Goal: Find specific page/section: Find specific page/section

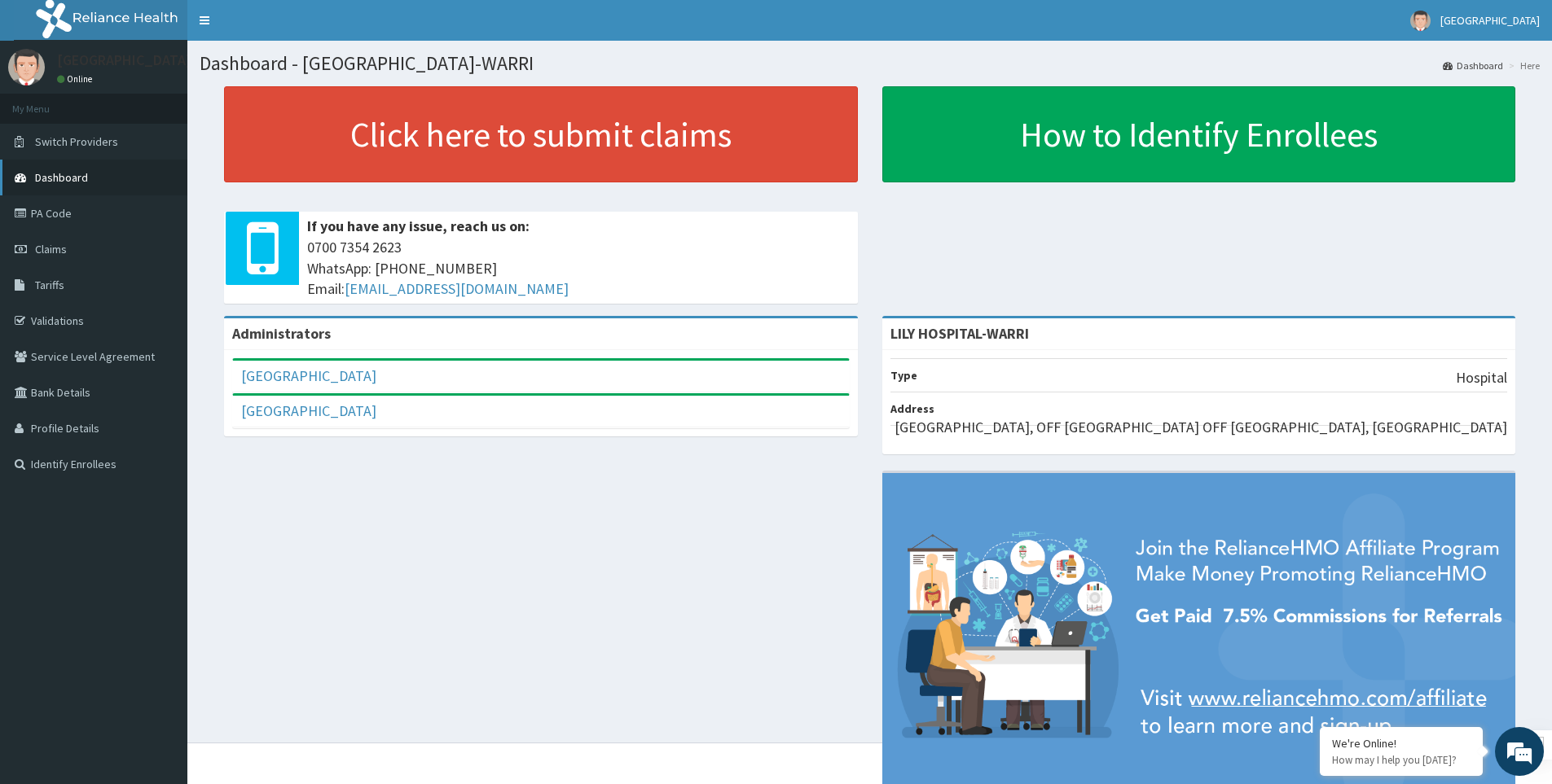
click at [49, 175] on span "Dashboard" at bounding box center [61, 177] width 53 height 14
click at [65, 184] on span "Dashboard" at bounding box center [61, 177] width 53 height 14
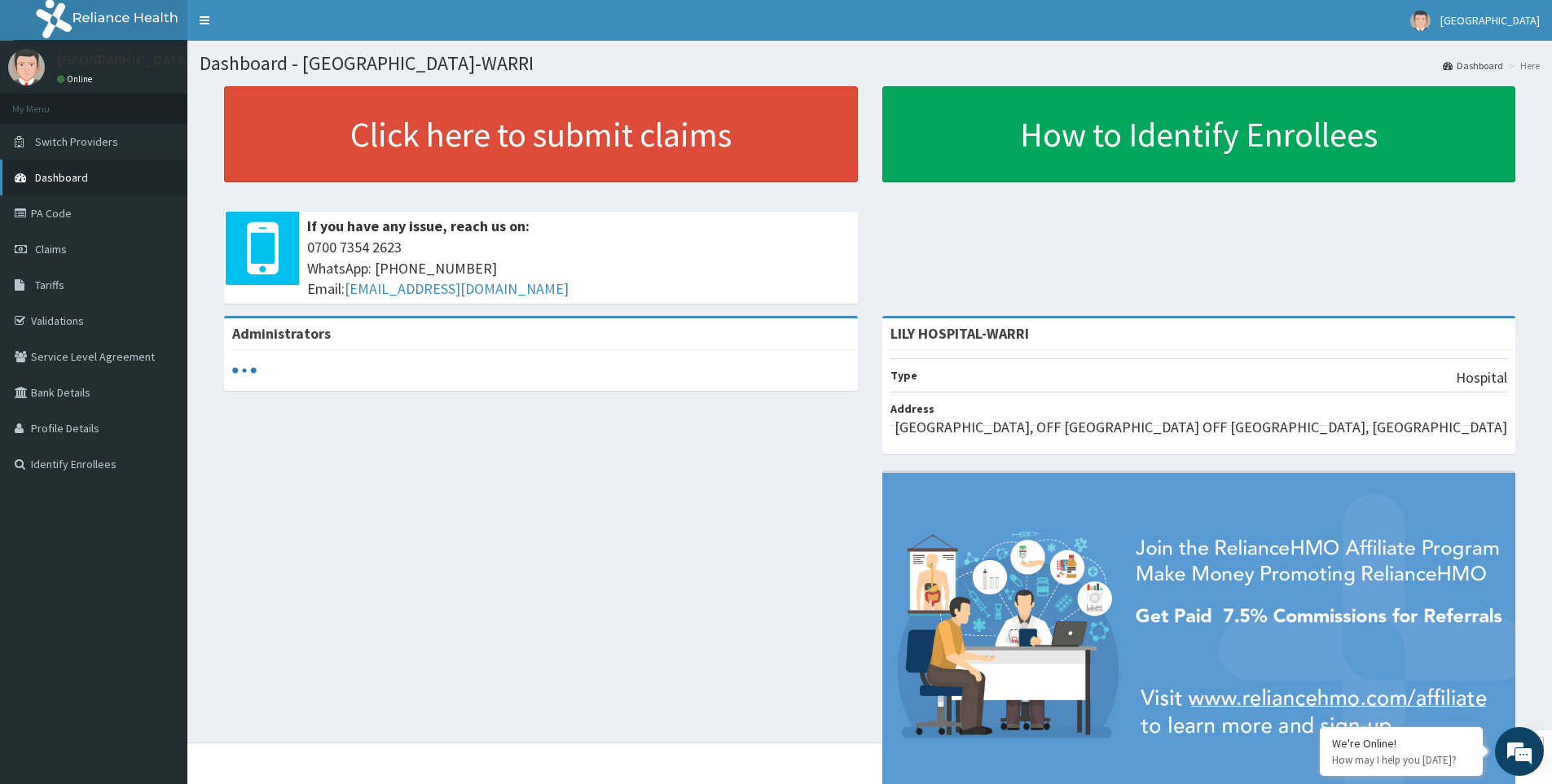
click at [66, 177] on span "Dashboard" at bounding box center [61, 177] width 53 height 14
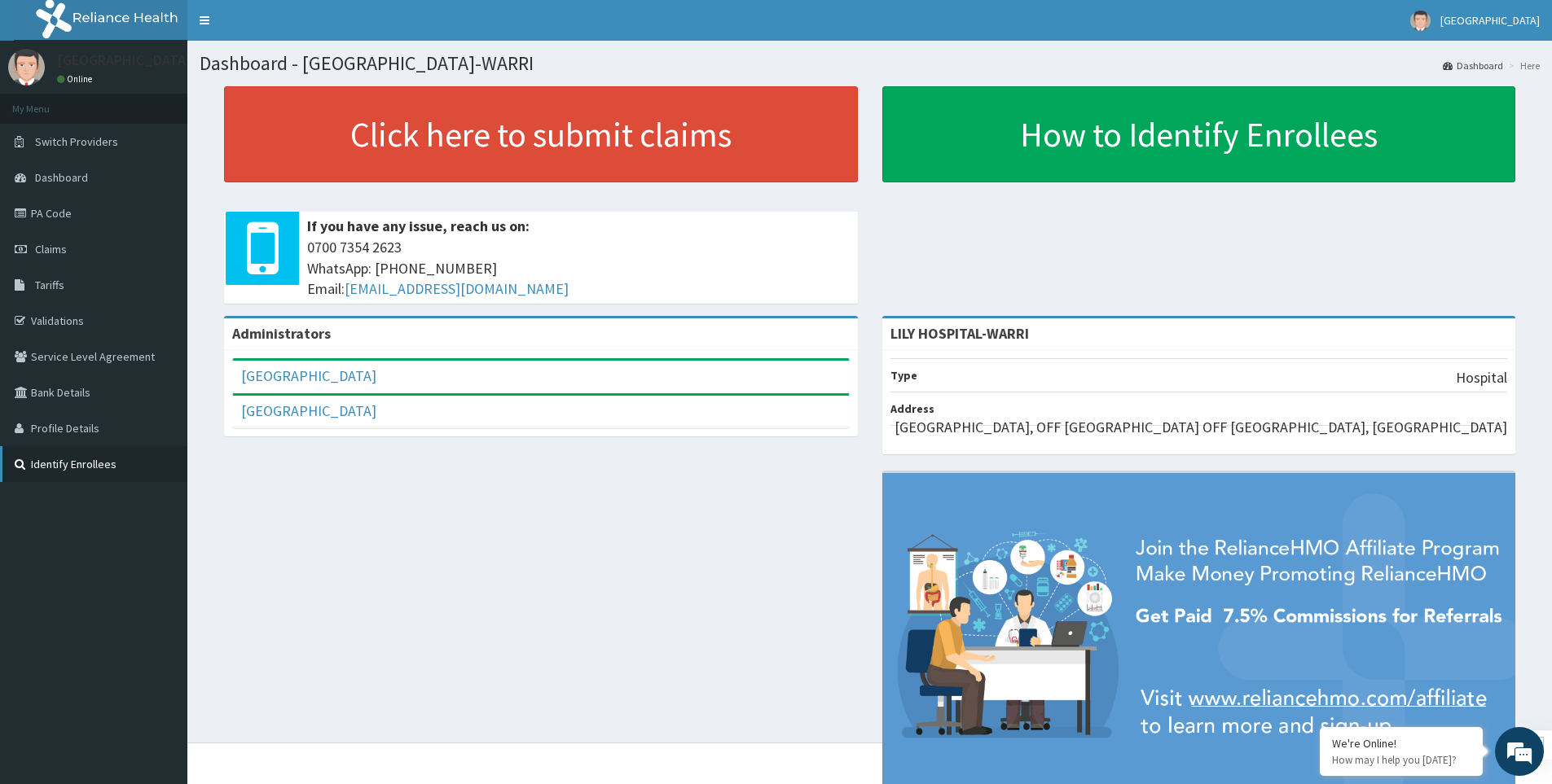
click at [64, 458] on link "Identify Enrollees" at bounding box center [94, 464] width 187 height 36
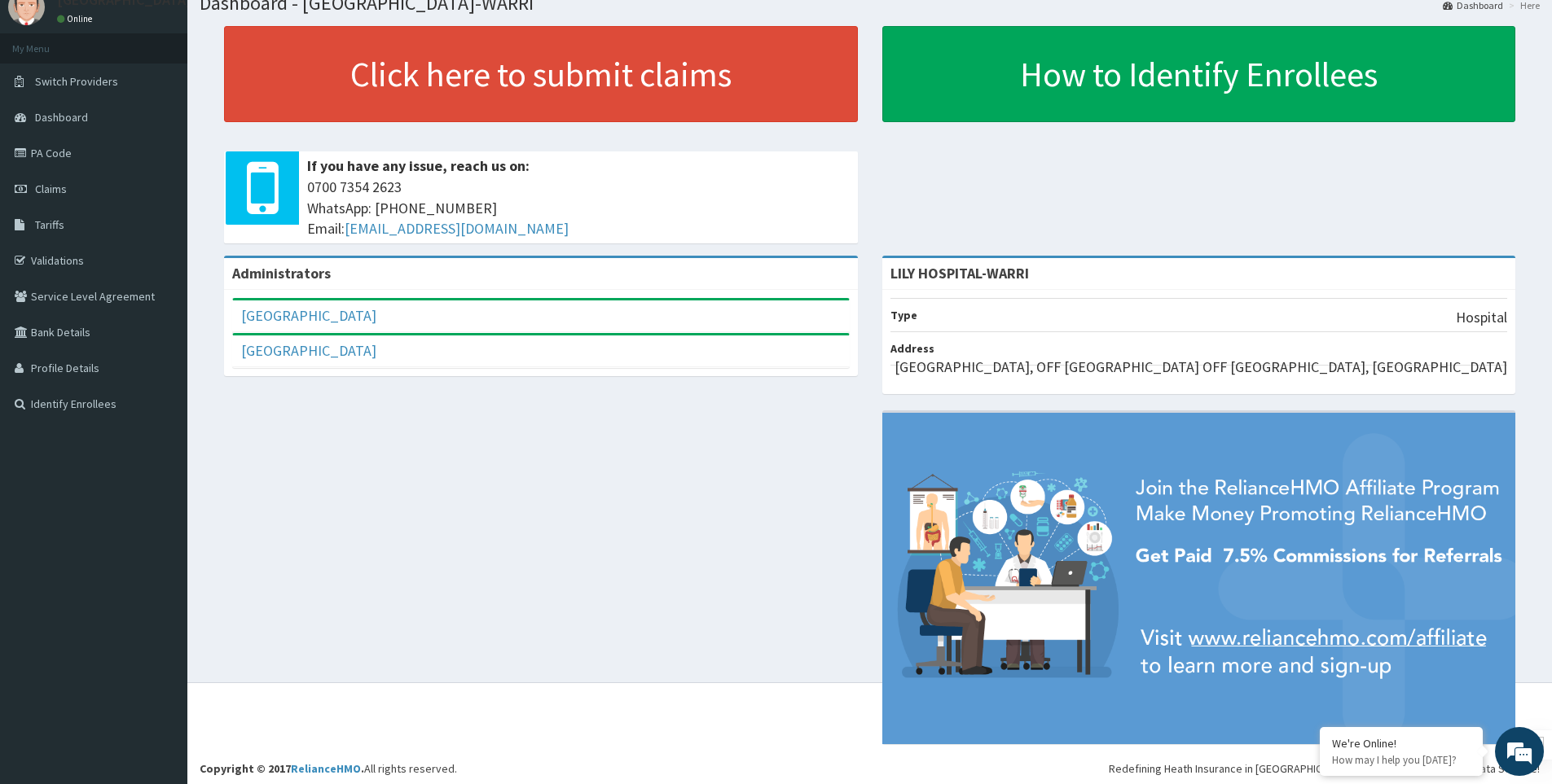
scroll to position [61, 0]
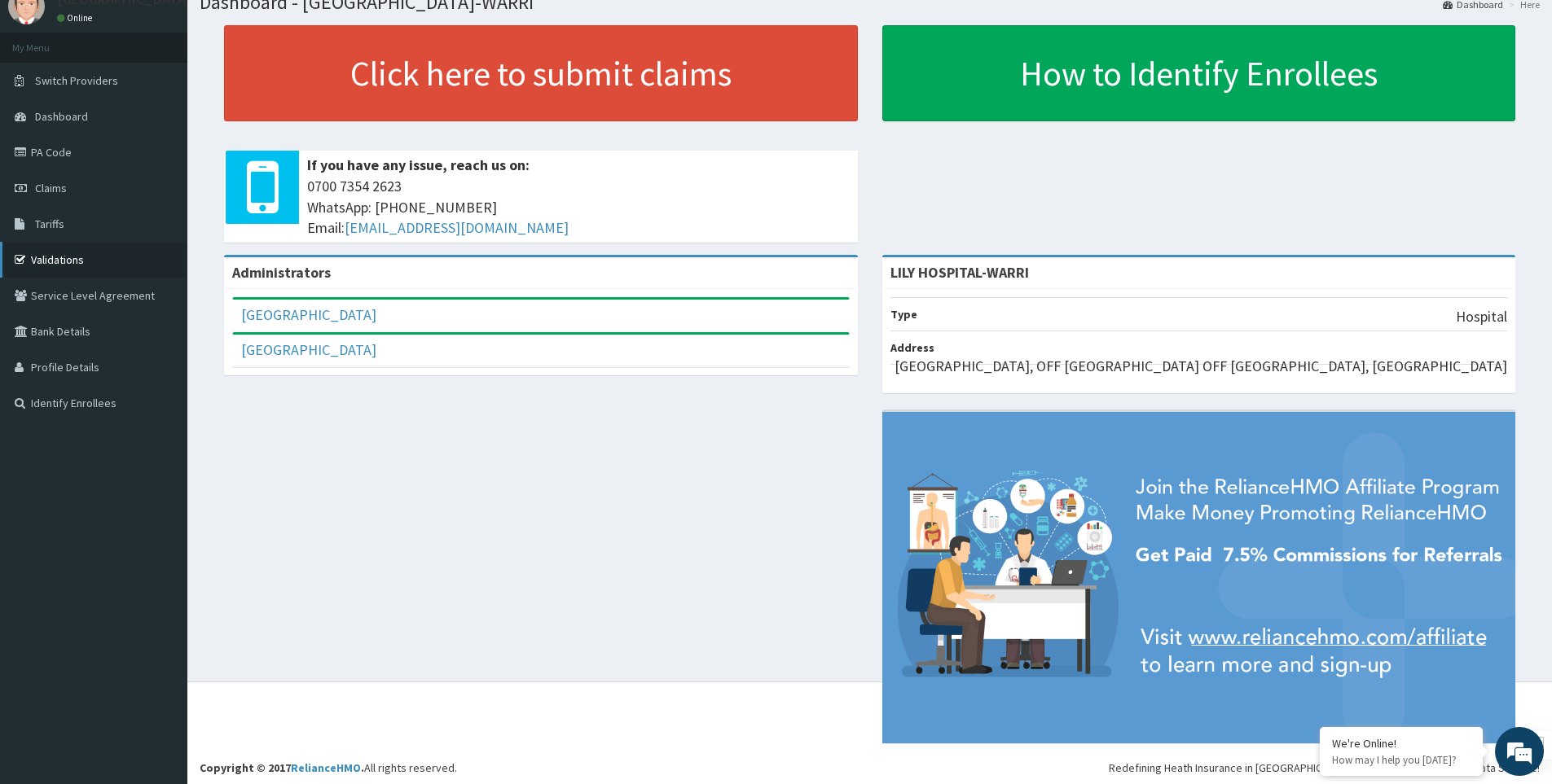
click at [67, 257] on link "Validations" at bounding box center [94, 260] width 187 height 36
